Goal: Task Accomplishment & Management: Manage account settings

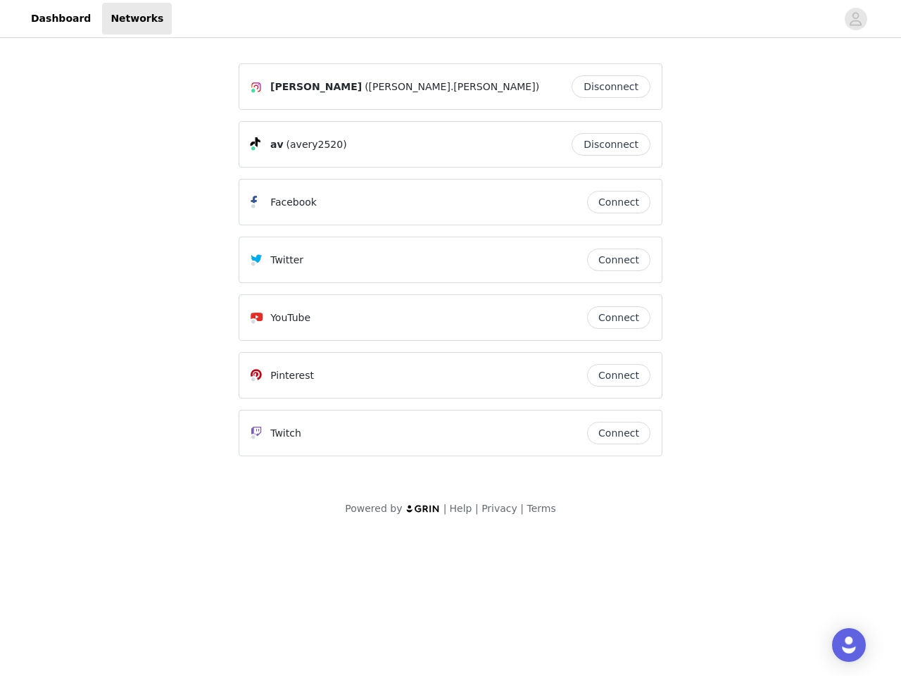
click at [451, 266] on div "Twitter" at bounding box center [419, 259] width 337 height 17
click at [451, 19] on div at bounding box center [504, 19] width 665 height 32
click at [856, 19] on icon "avatar" at bounding box center [855, 19] width 13 height 23
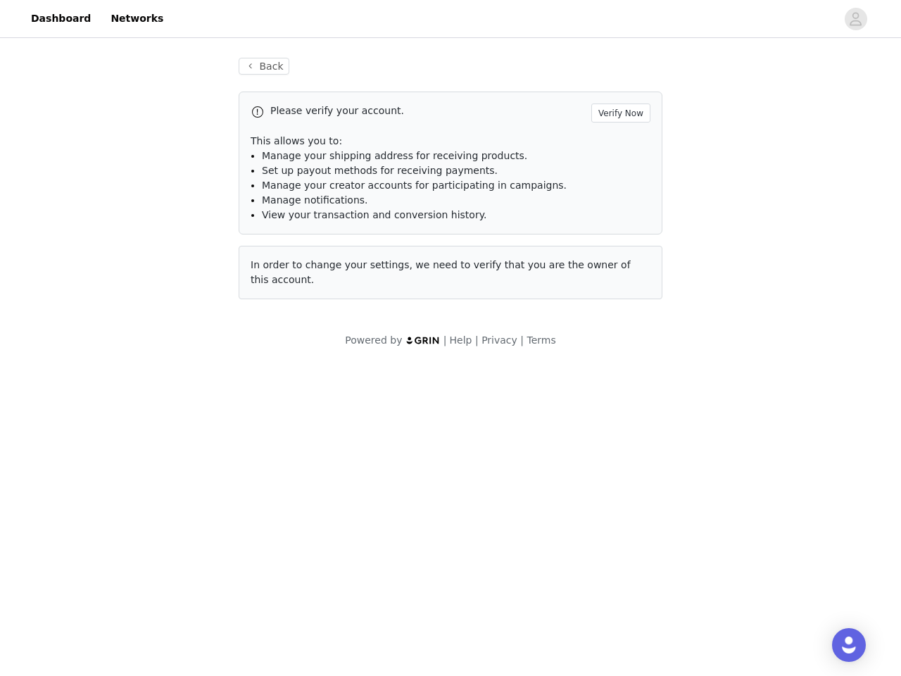
click at [615, 144] on p "This allows you to:" at bounding box center [451, 141] width 400 height 15
click at [619, 202] on li "Manage notifications." at bounding box center [456, 200] width 389 height 15
